Goal: Find contact information: Find contact information

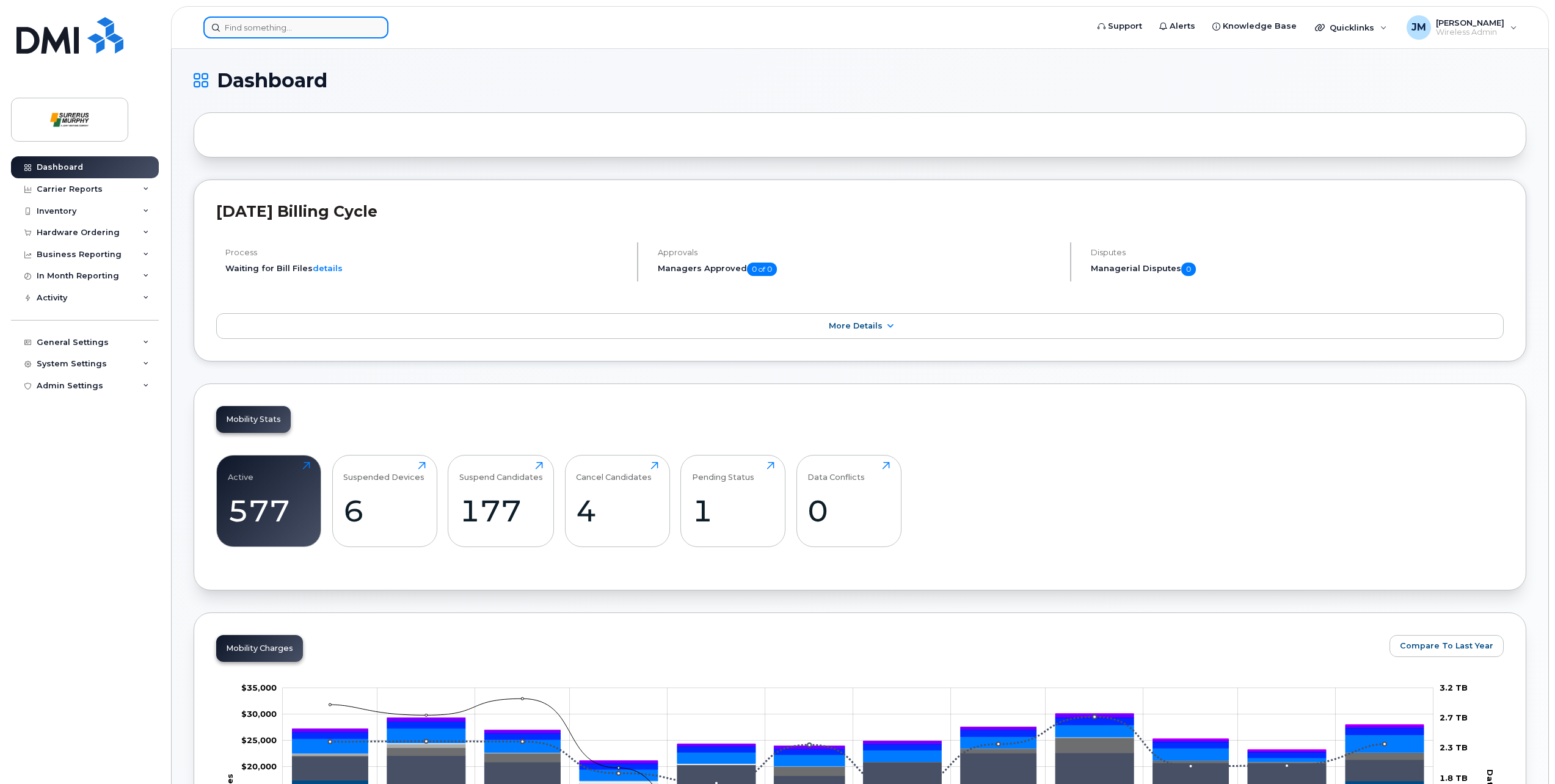
click at [310, 27] on input at bounding box center [296, 28] width 185 height 22
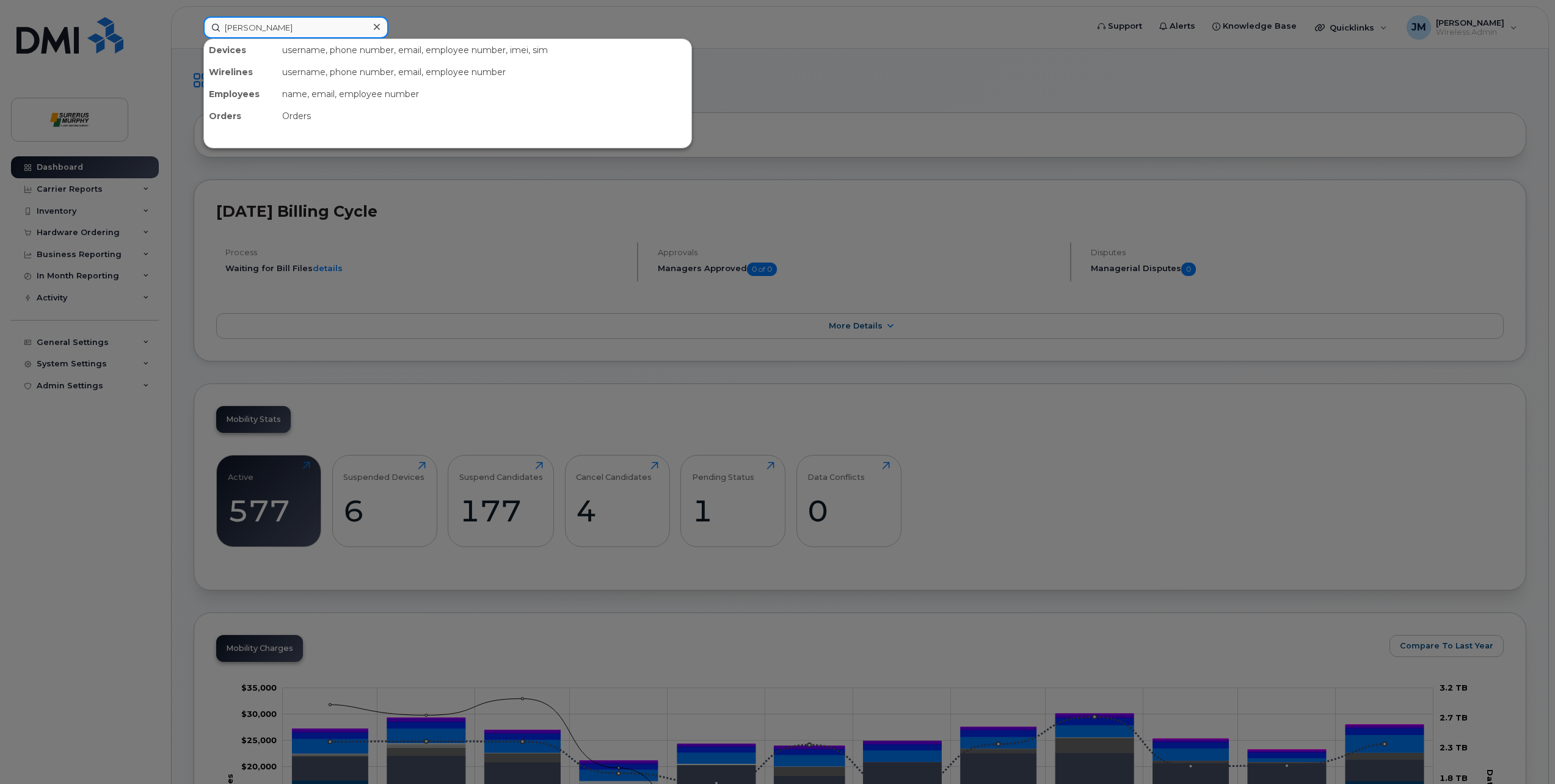
type input "[PERSON_NAME]"
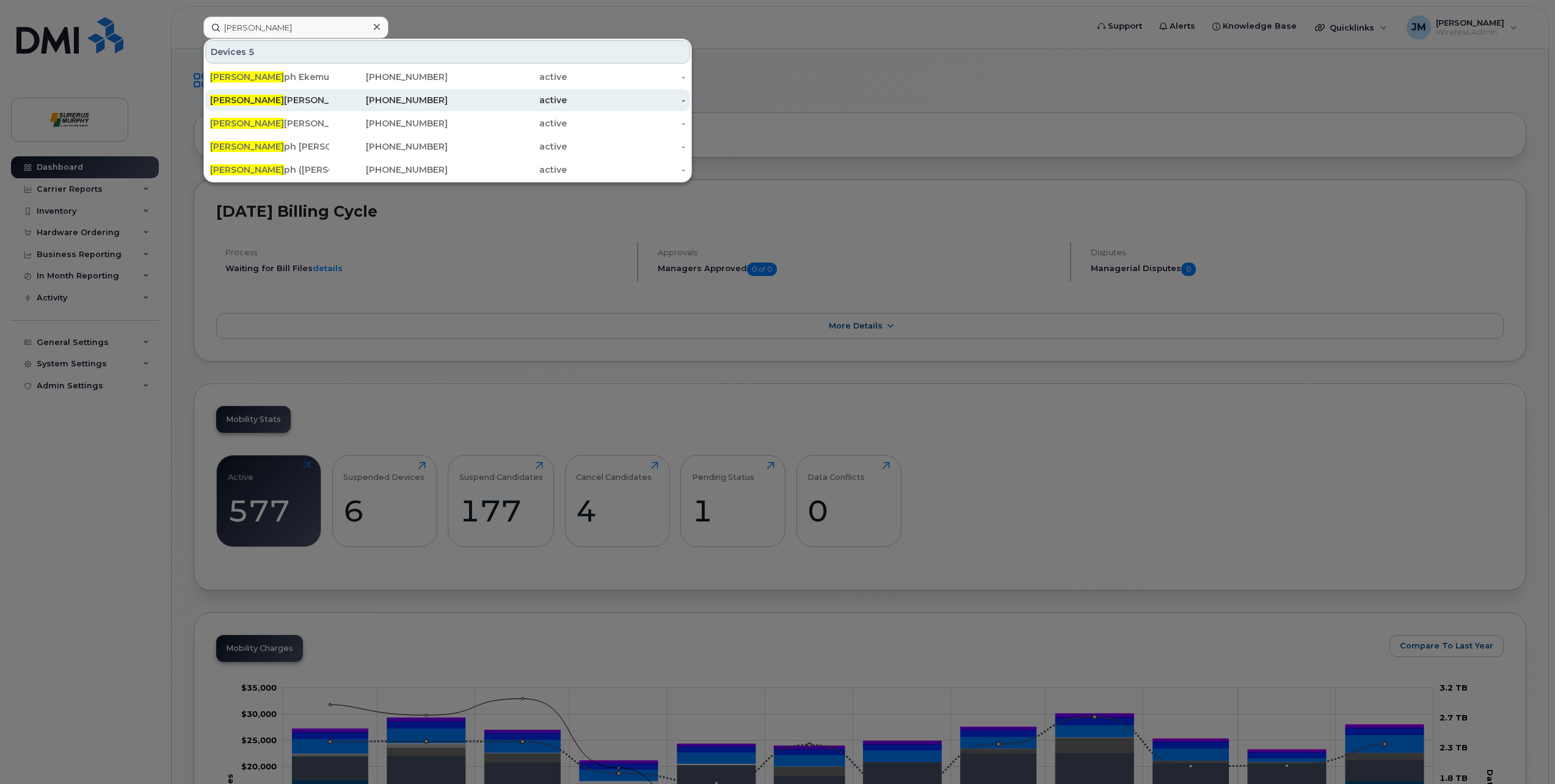
click at [313, 101] on div "[PERSON_NAME] - CORP" at bounding box center [269, 100] width 119 height 13
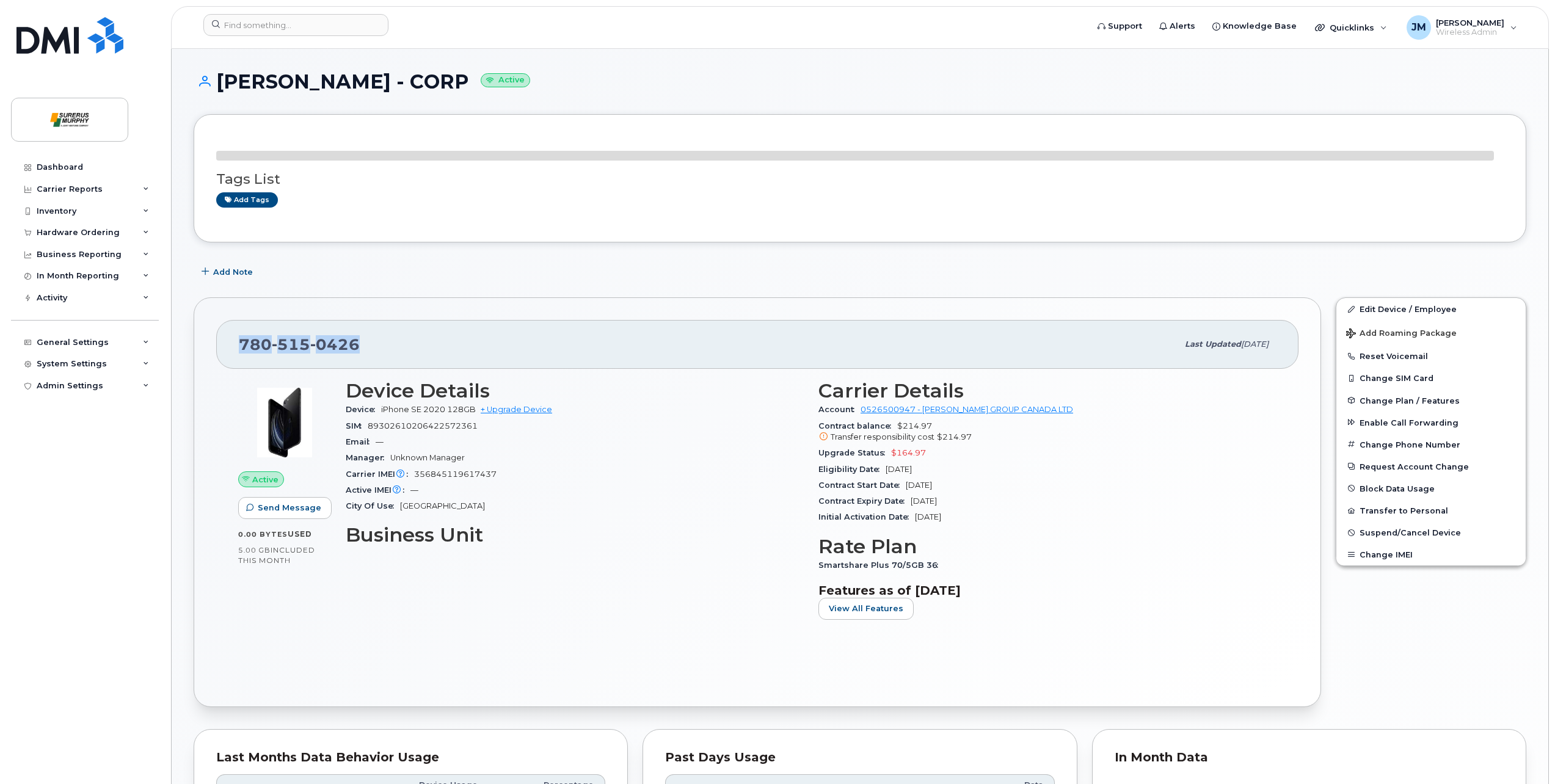
drag, startPoint x: 367, startPoint y: 344, endPoint x: 236, endPoint y: 354, distance: 131.4
click at [236, 354] on div "[PHONE_NUMBER] Last updated [DATE]" at bounding box center [757, 344] width 1082 height 49
copy span "[PHONE_NUMBER]"
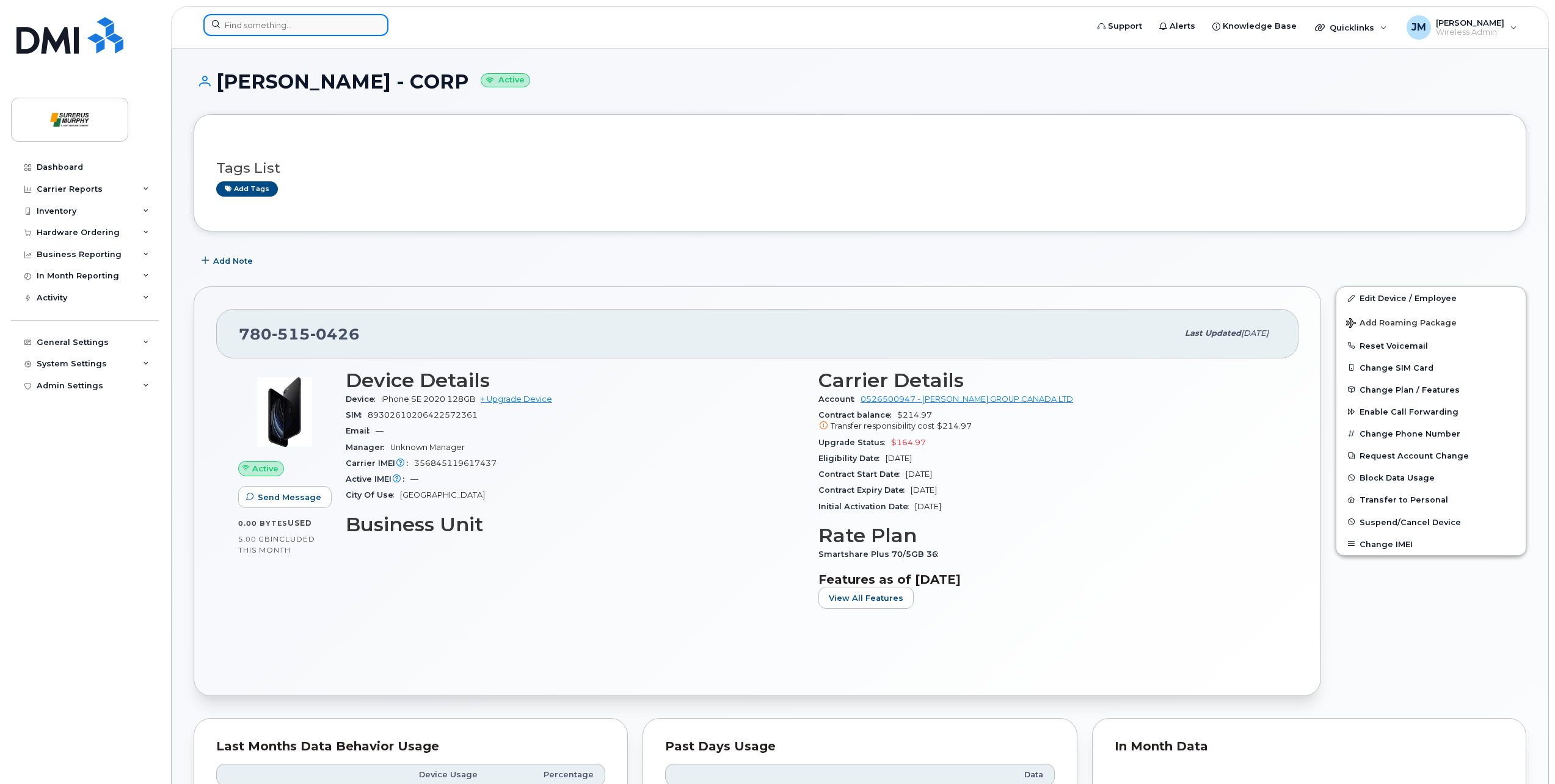
click at [243, 25] on input at bounding box center [296, 25] width 185 height 22
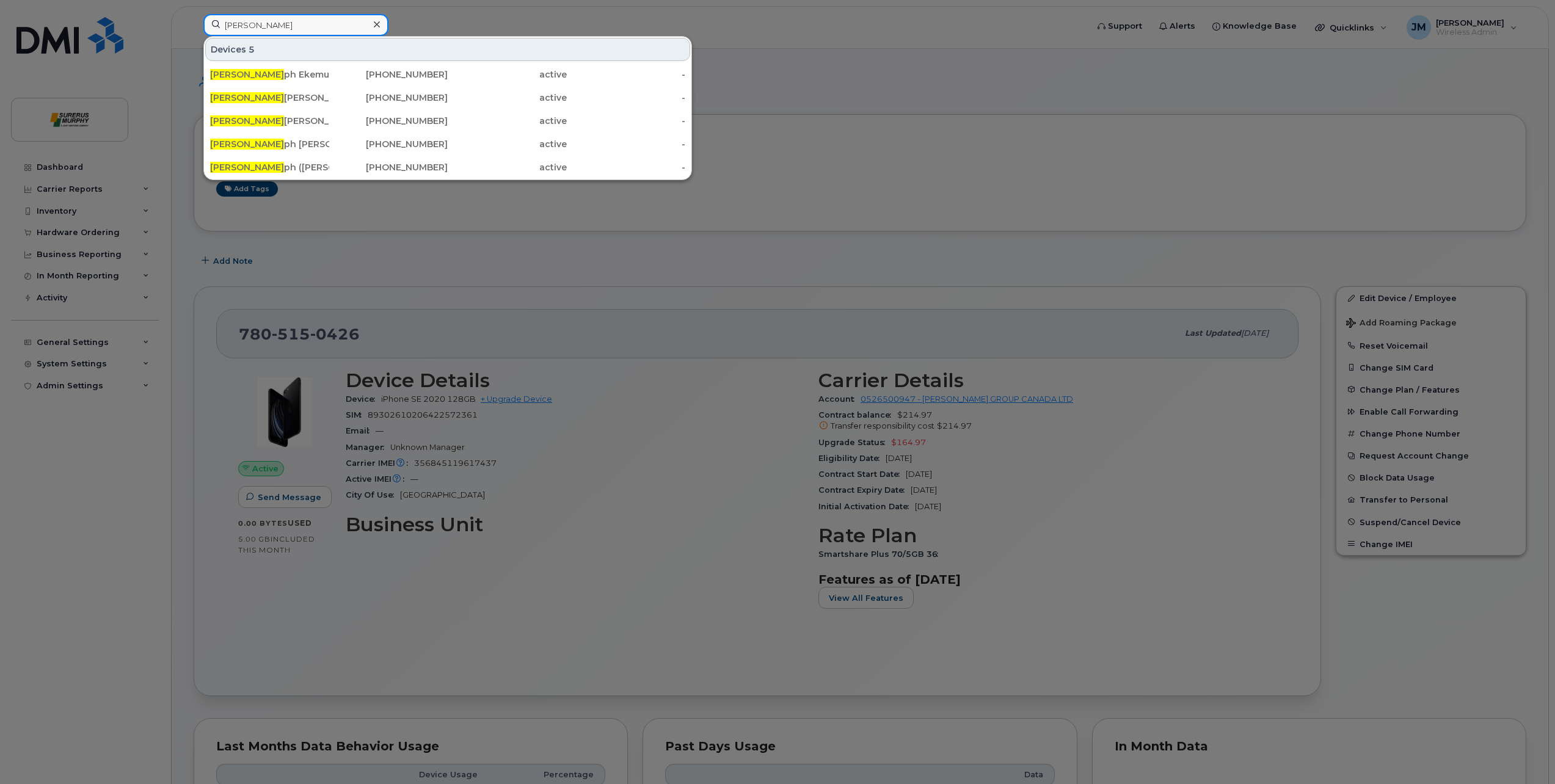
click at [262, 26] on input "[PERSON_NAME]" at bounding box center [296, 25] width 185 height 22
type input "[PERSON_NAME]"
click at [312, 120] on div "[PERSON_NAME] - CORP" at bounding box center [269, 121] width 119 height 13
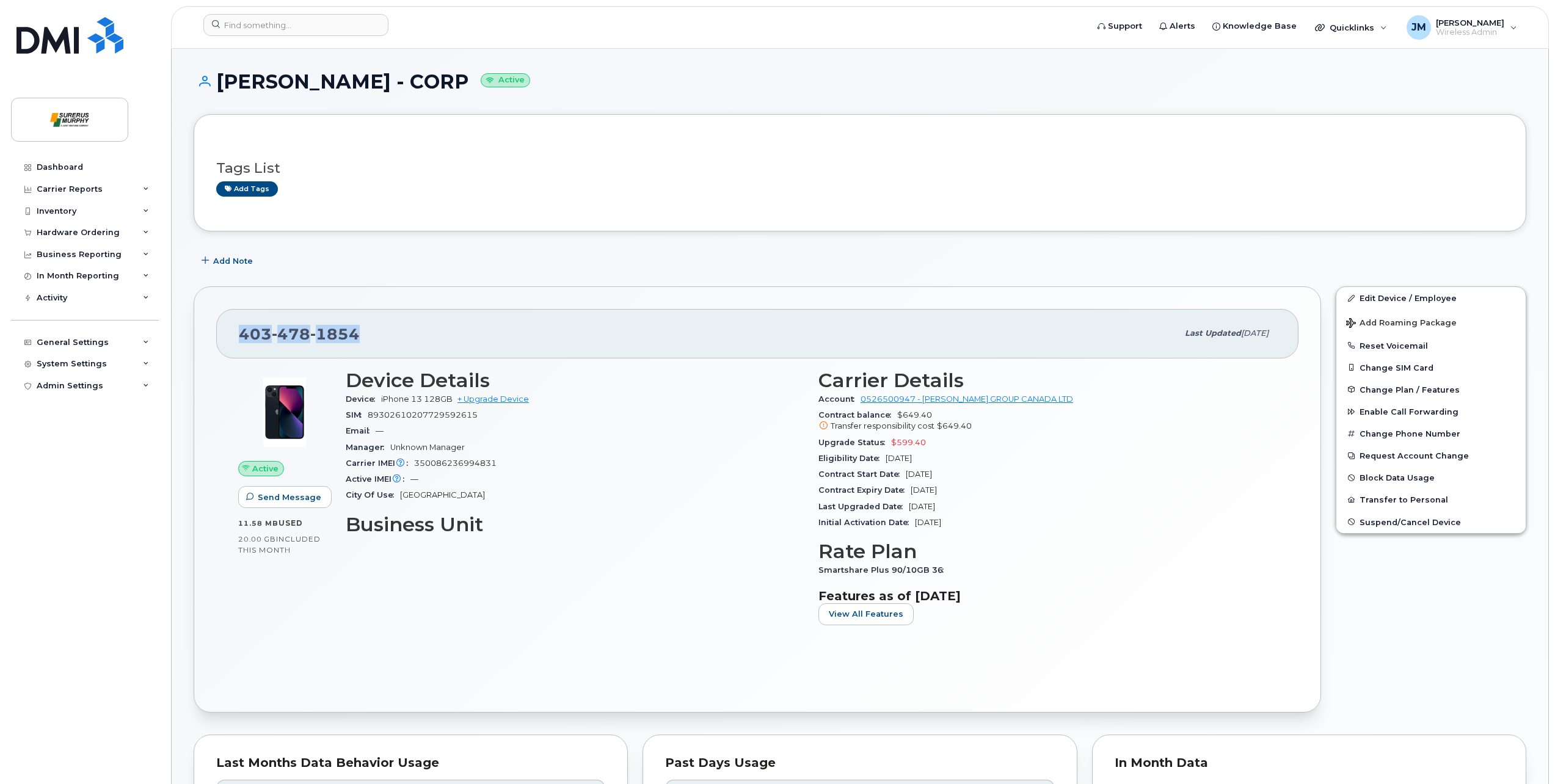
drag, startPoint x: 386, startPoint y: 337, endPoint x: 227, endPoint y: 327, distance: 159.3
click at [227, 327] on div "403 478 1854 Last updated Sep 22, 2025" at bounding box center [757, 333] width 1082 height 49
copy span "403 478 1854"
click at [288, 27] on input at bounding box center [296, 25] width 185 height 22
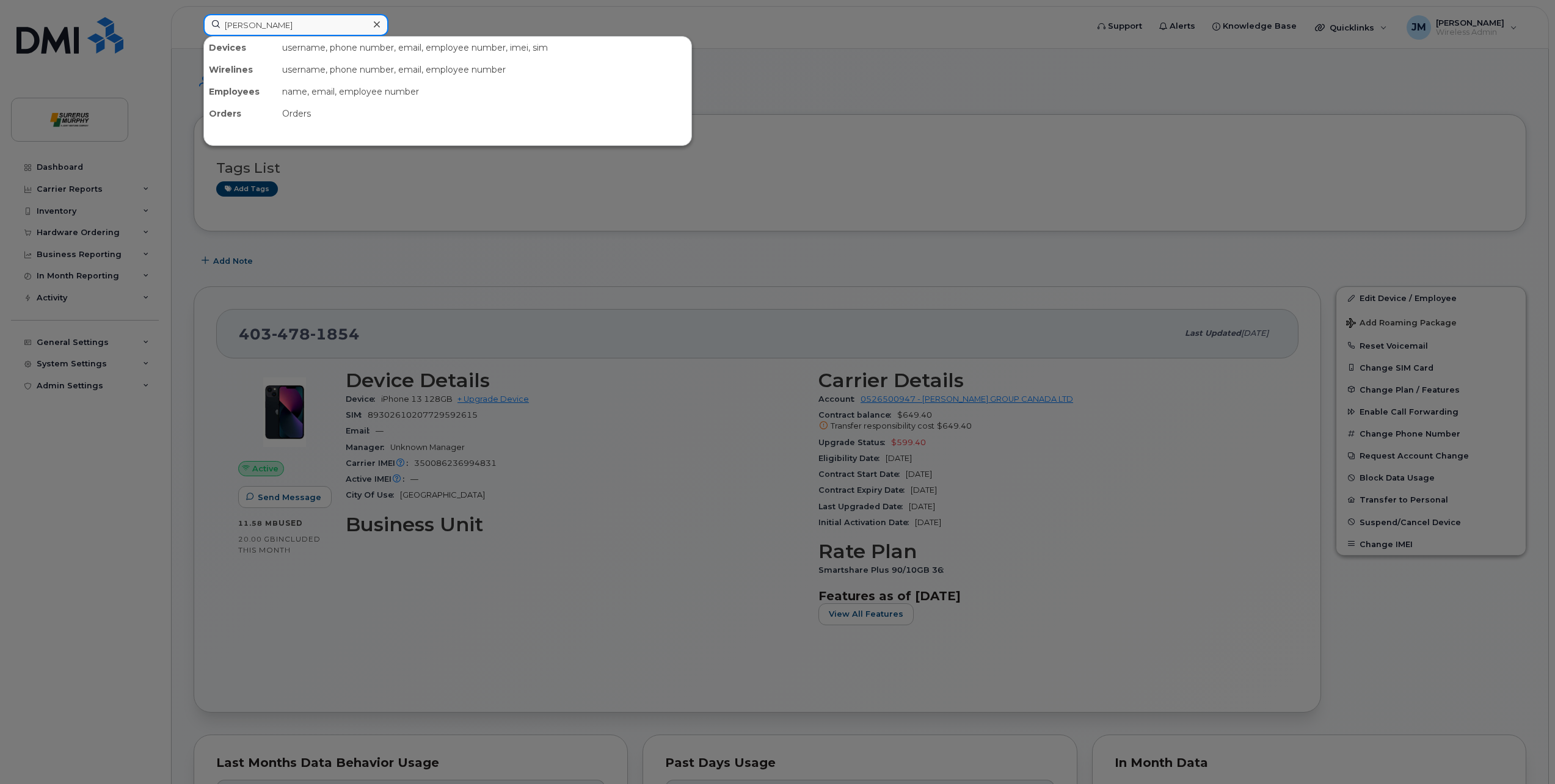
type input "[PERSON_NAME]"
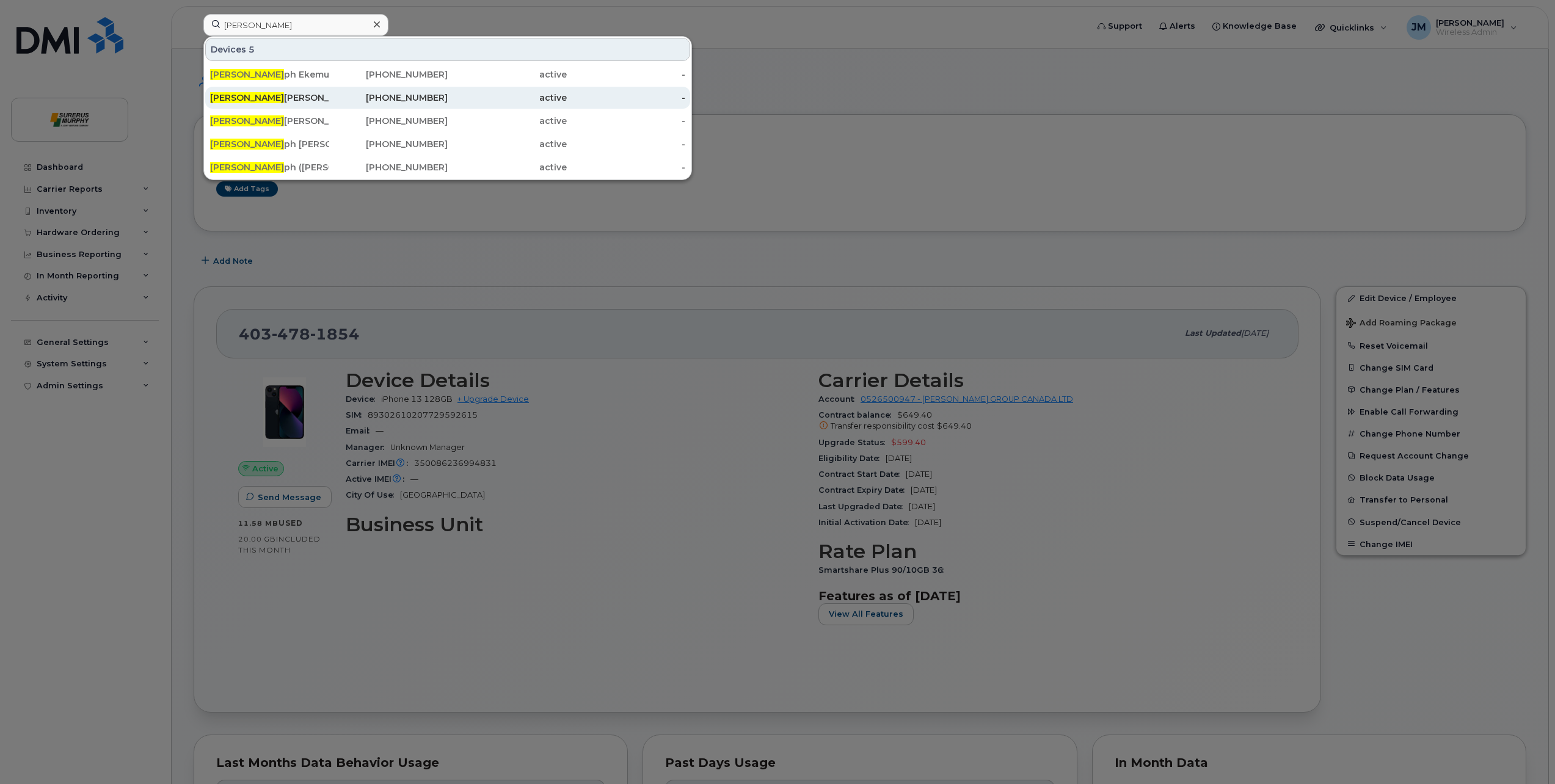
click at [301, 94] on div "[PERSON_NAME] - CORP" at bounding box center [269, 98] width 119 height 13
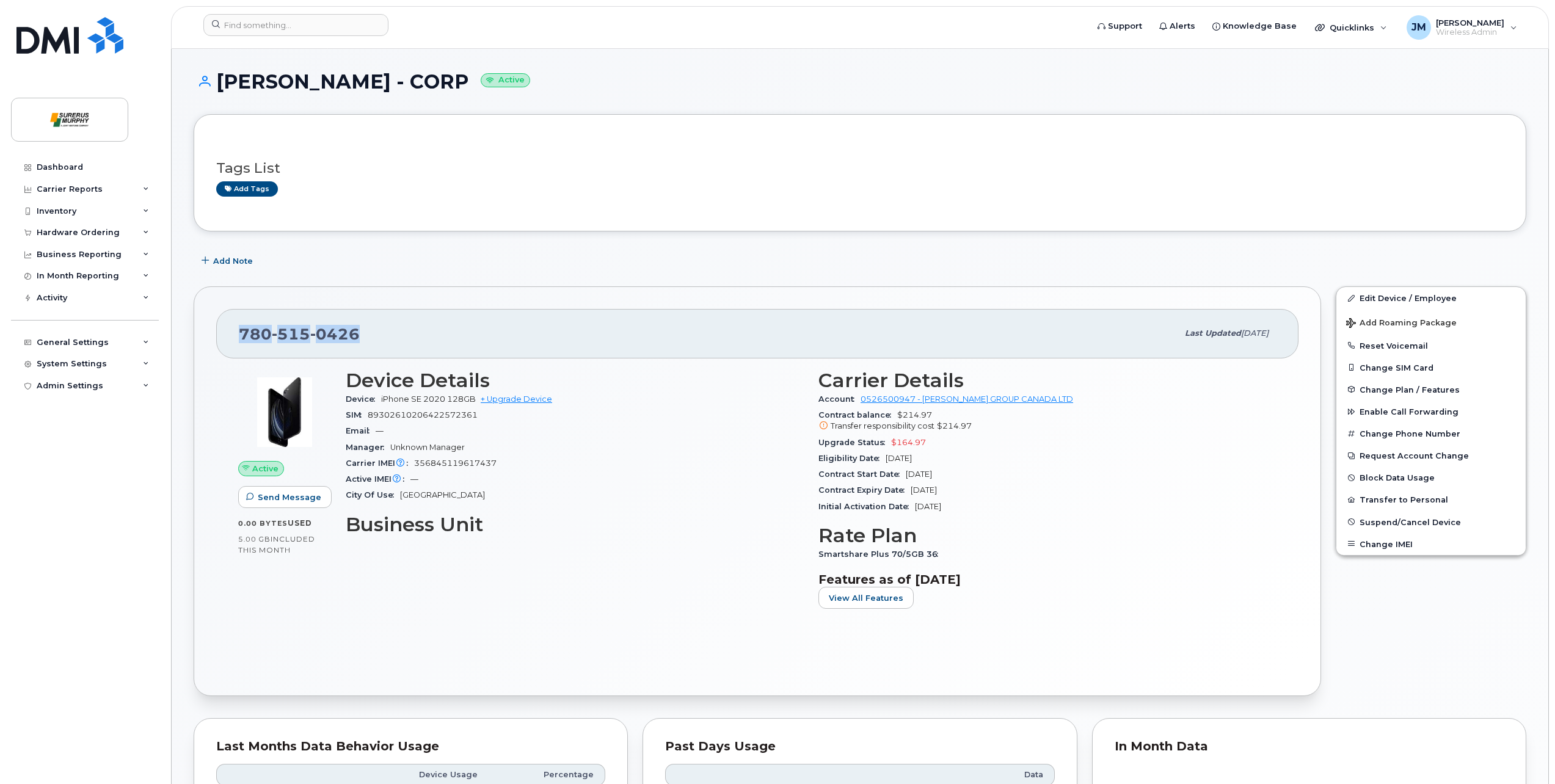
drag, startPoint x: 373, startPoint y: 336, endPoint x: 229, endPoint y: 336, distance: 144.0
click at [229, 336] on div "780 515 0426 Last updated Sep 15, 2025" at bounding box center [757, 333] width 1082 height 49
copy span "780 515 0426"
